Goal: Check status: Check status

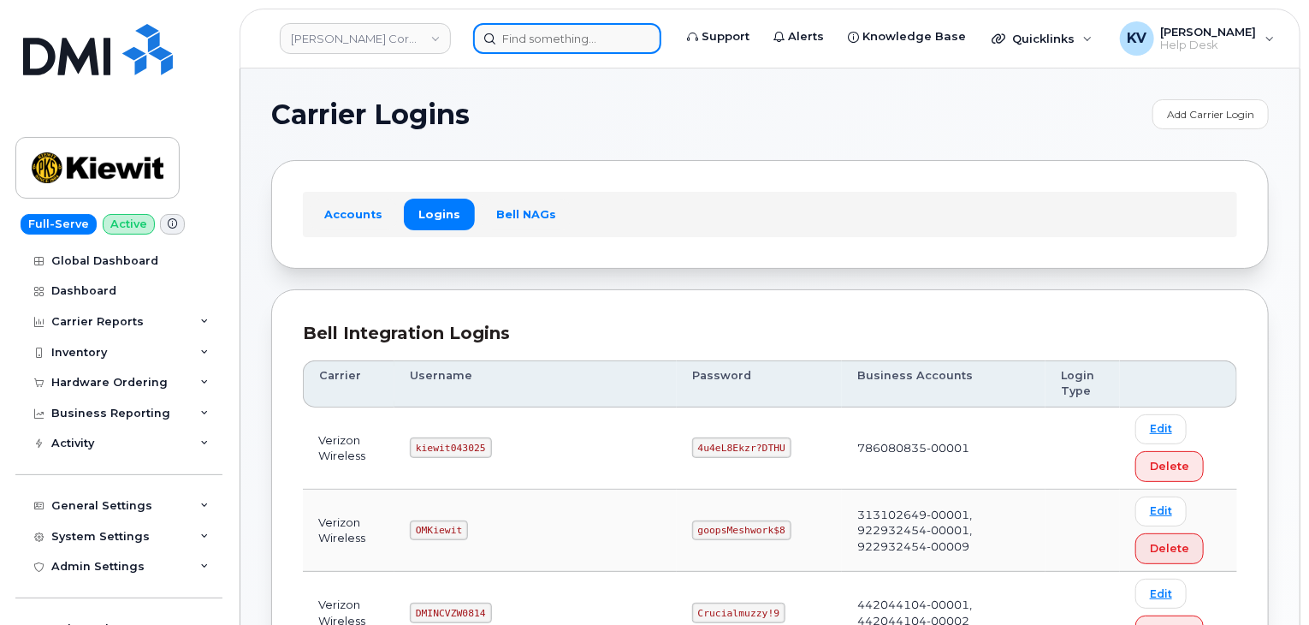
click at [586, 45] on input at bounding box center [567, 38] width 188 height 31
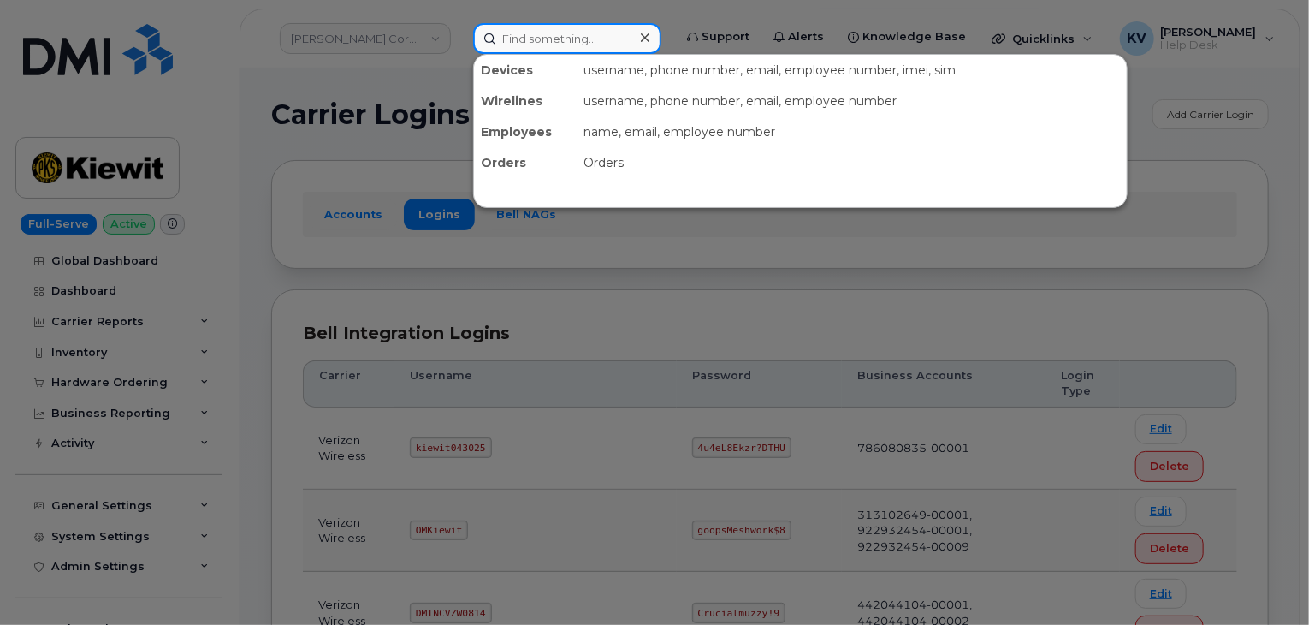
paste input "303087"
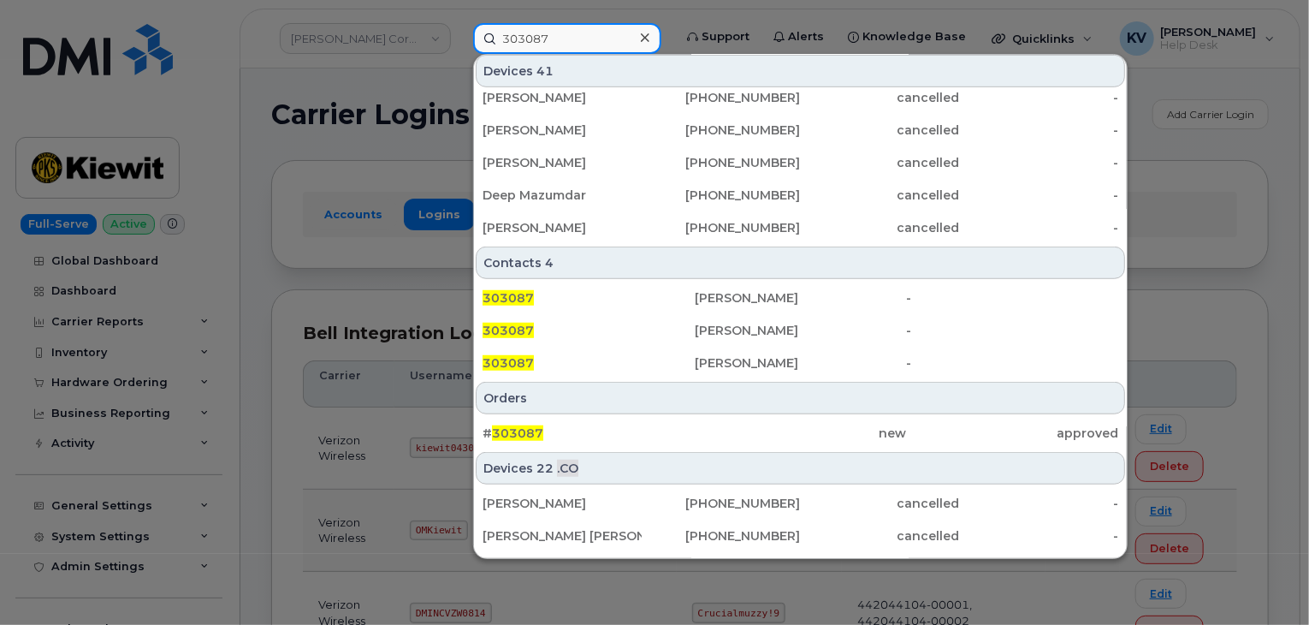
scroll to position [594, 0]
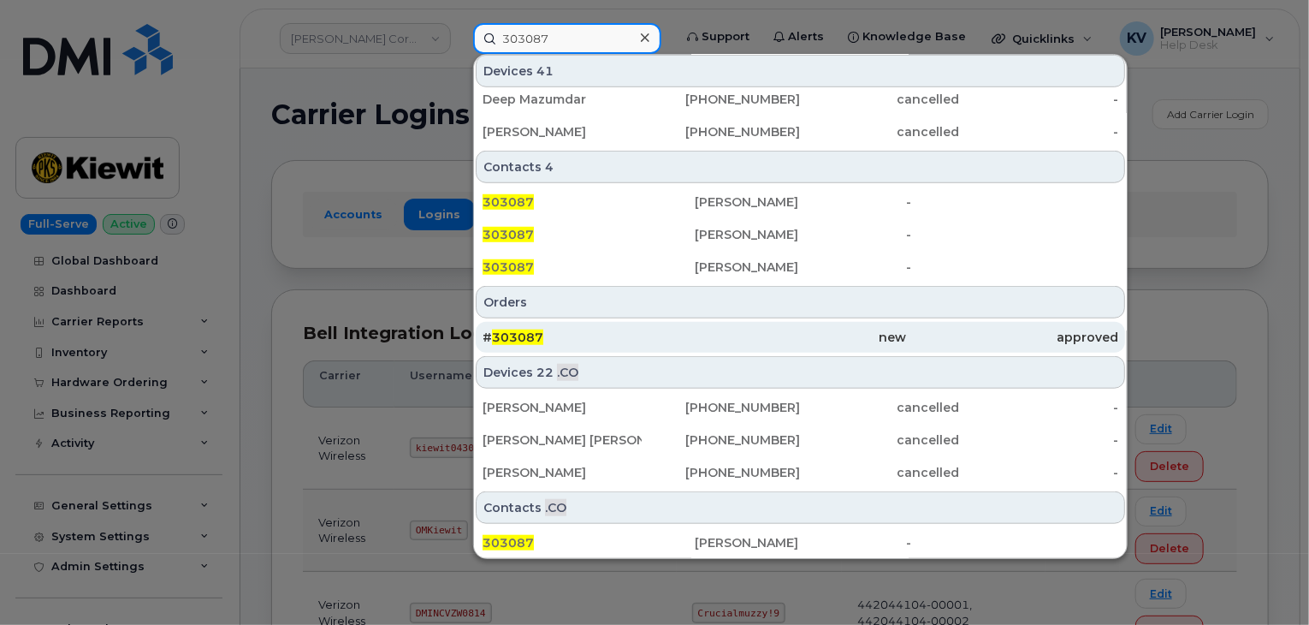
type input "303087"
click at [534, 329] on span "303087" at bounding box center [517, 336] width 51 height 15
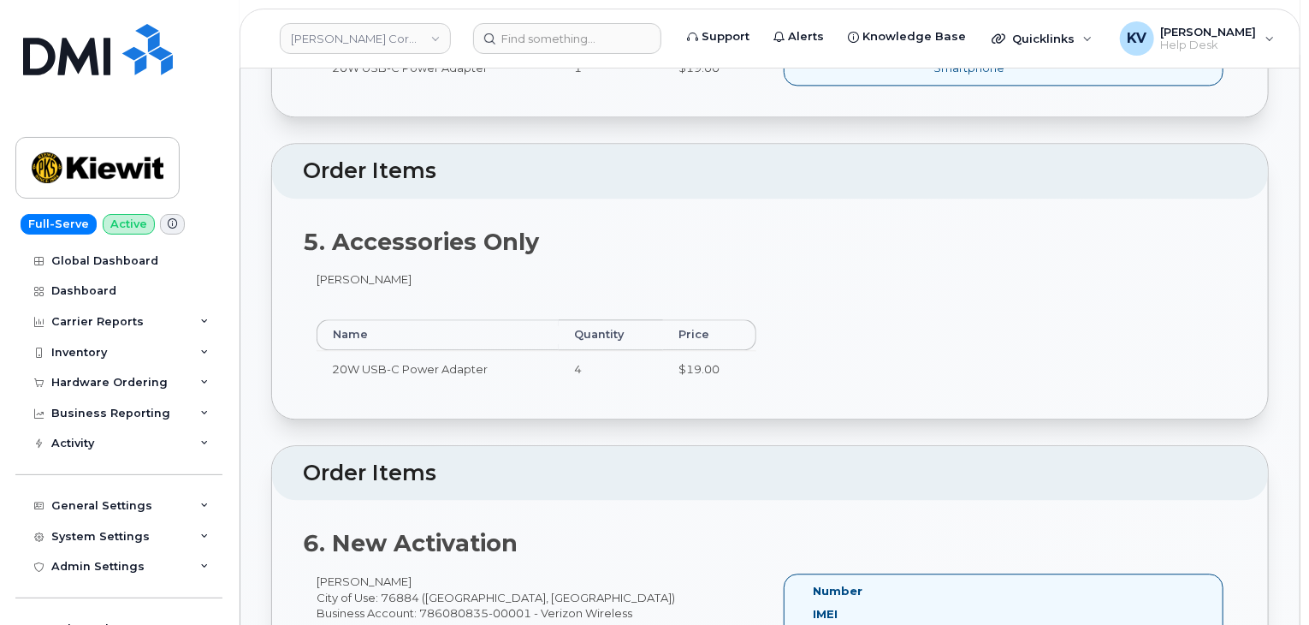
scroll to position [1797, 0]
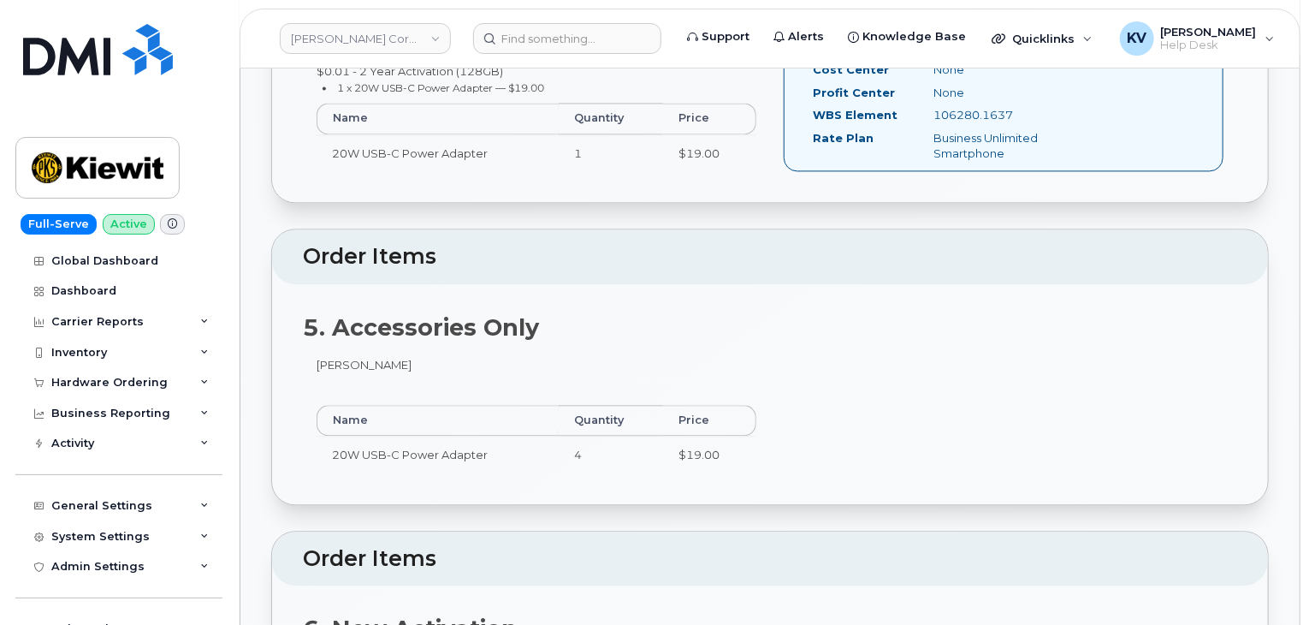
drag, startPoint x: 1219, startPoint y: 235, endPoint x: 1250, endPoint y: 230, distance: 31.2
click at [1220, 234] on header "Order Items" at bounding box center [770, 256] width 996 height 55
click at [828, 341] on div "5. Accessories Only Reegan Smith Name Quantity Price 20W USB-C Power Adapter 4 …" at bounding box center [770, 394] width 996 height 220
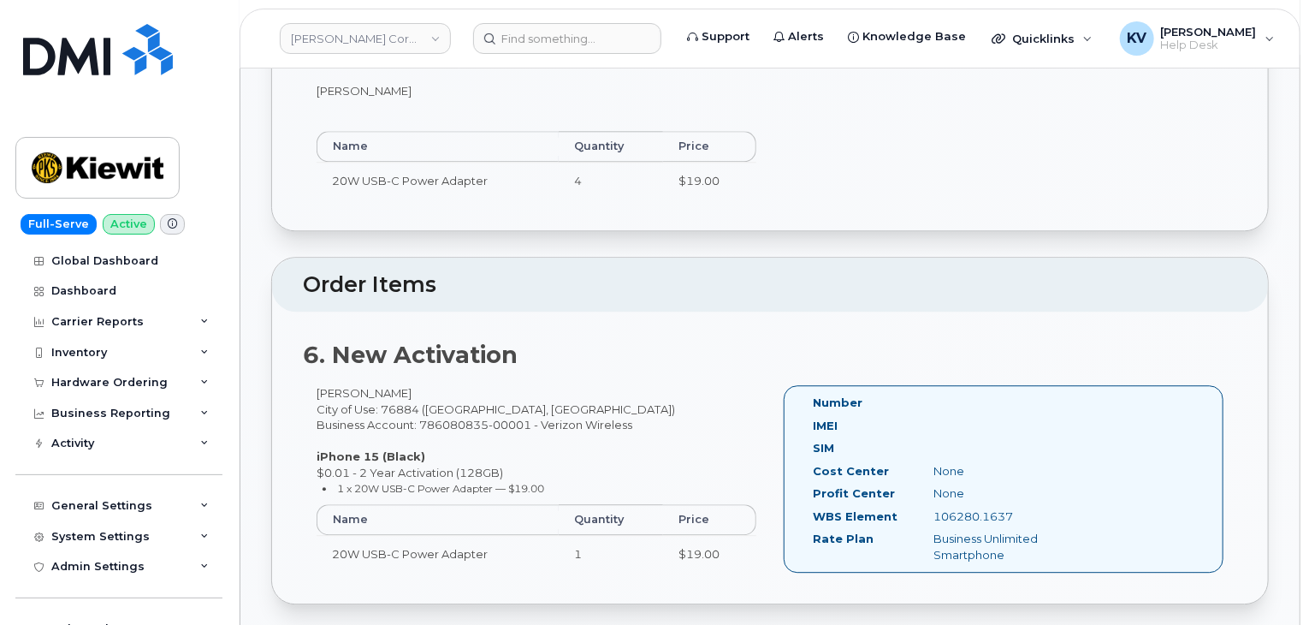
scroll to position [2054, 0]
